Goal: Use online tool/utility

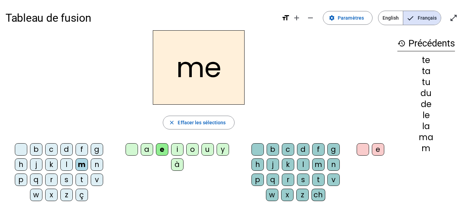
click at [14, 96] on div "me" at bounding box center [199, 67] width 386 height 74
click at [82, 163] on div "m" at bounding box center [81, 165] width 12 height 12
click at [146, 151] on div "a" at bounding box center [147, 149] width 12 height 12
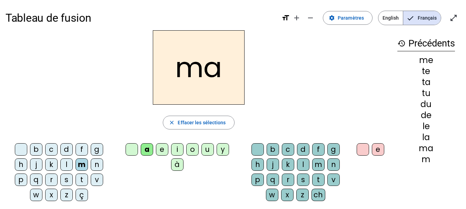
click at [96, 181] on div "v" at bounding box center [97, 180] width 12 height 12
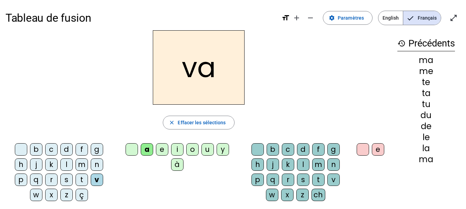
click at [80, 181] on div "t" at bounding box center [81, 180] width 12 height 12
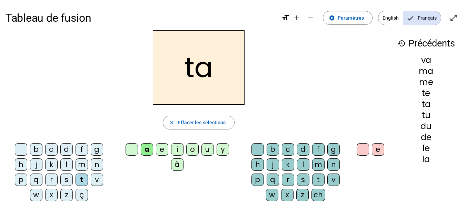
click at [64, 166] on div "l" at bounding box center [66, 165] width 12 height 12
click at [162, 150] on div "e" at bounding box center [162, 149] width 12 height 12
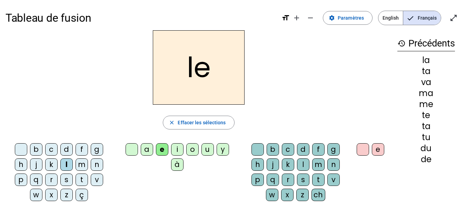
click at [33, 165] on div "j" at bounding box center [36, 165] width 12 height 12
click at [95, 165] on div "n" at bounding box center [97, 165] width 12 height 12
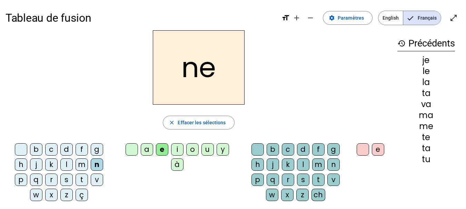
click at [65, 150] on div "d" at bounding box center [66, 149] width 12 height 12
